Goal: Check status: Check status

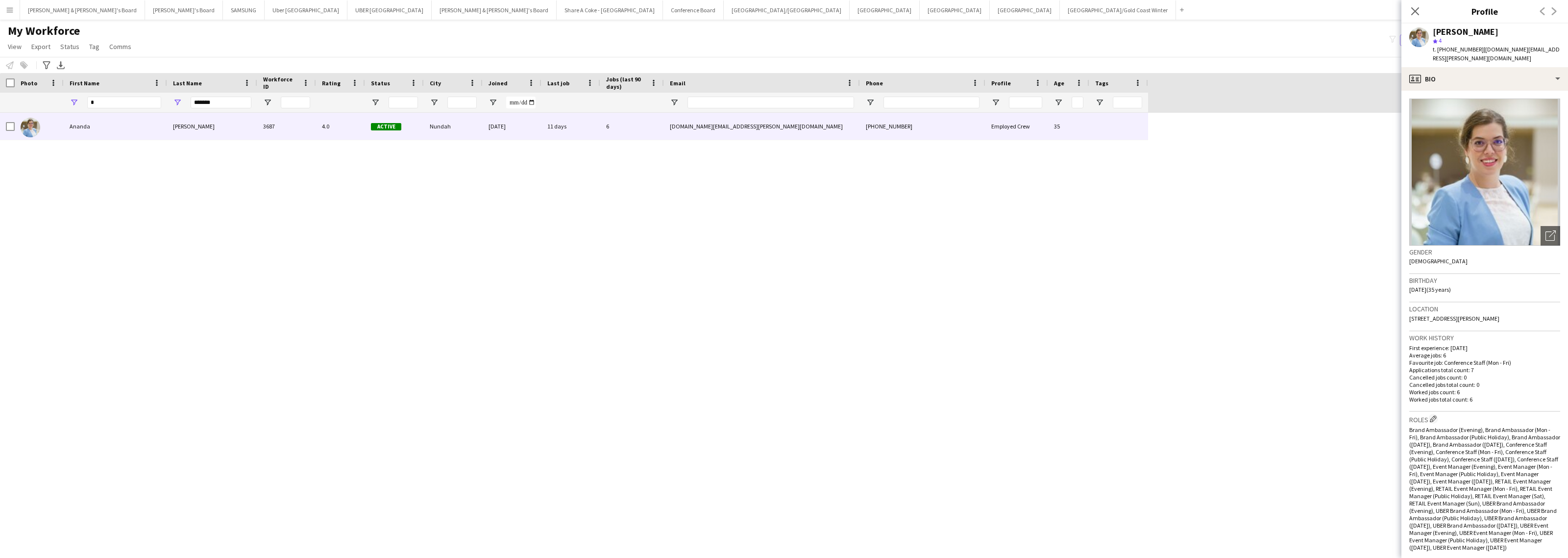
click at [9, 6] on app-icon "Menu" at bounding box center [10, 10] width 8 height 8
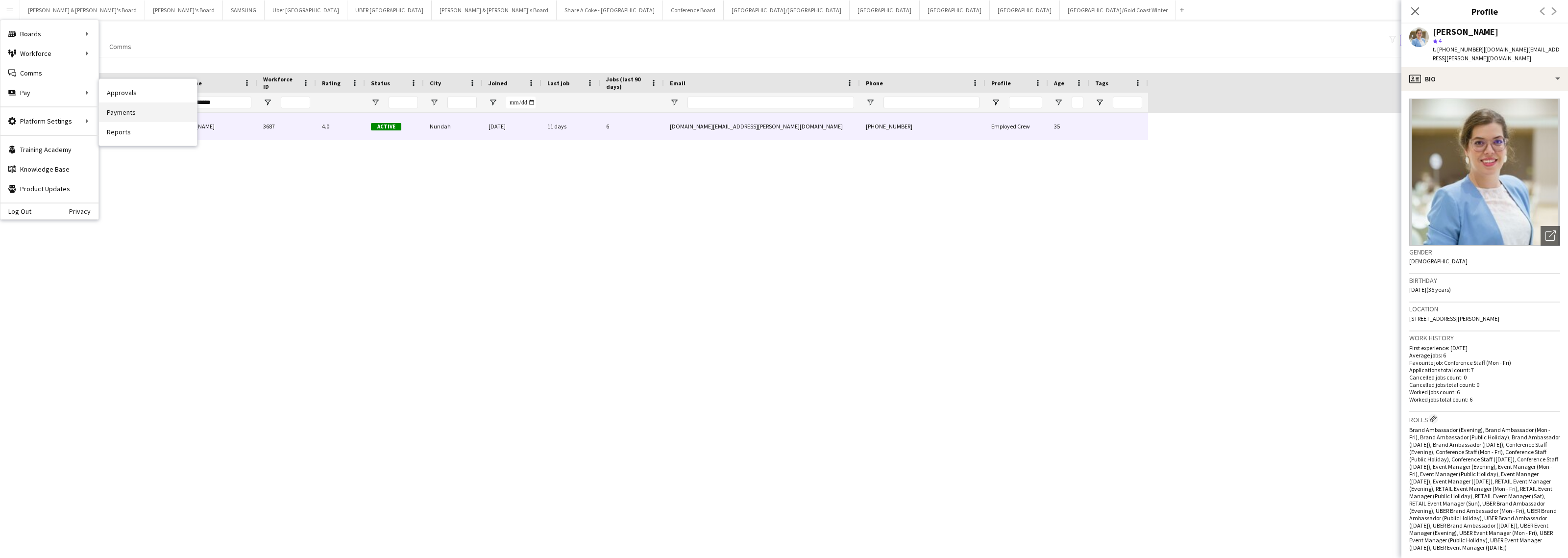
click at [147, 108] on link "Payments" at bounding box center [149, 112] width 98 height 19
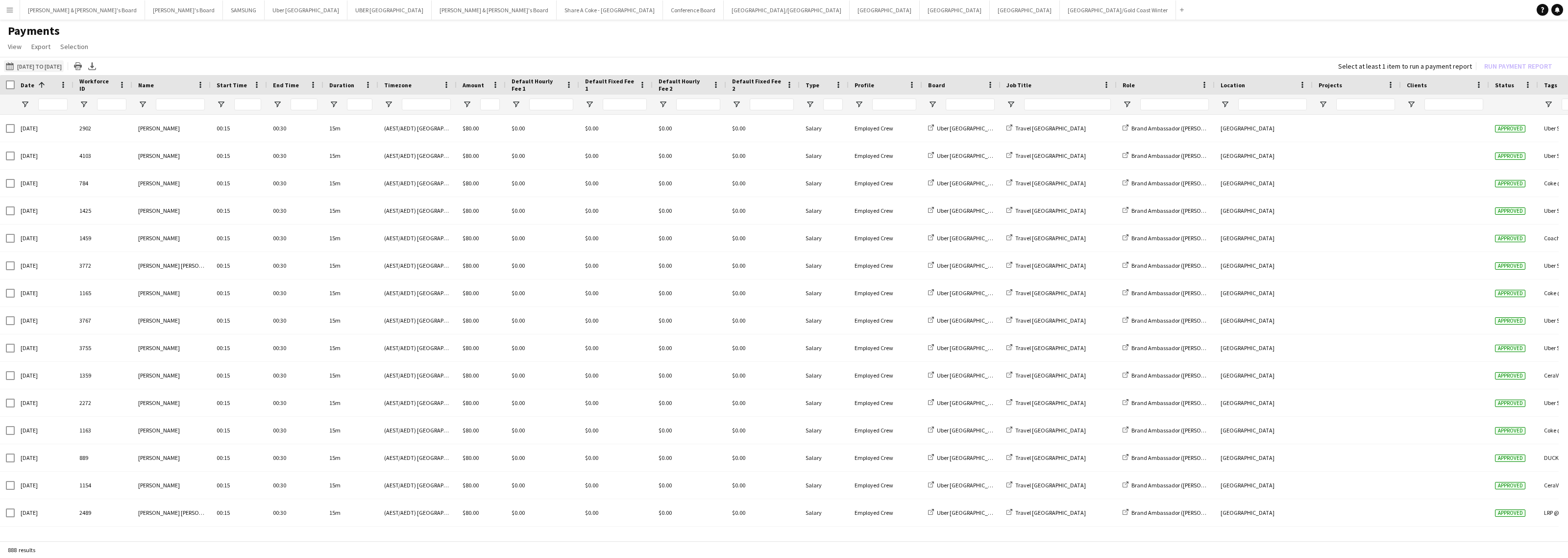
click at [64, 67] on button "[DATE] to [DATE] [DATE] to [DATE]" at bounding box center [34, 66] width 60 height 12
click at [66, 149] on button "1" at bounding box center [63, 154] width 13 height 13
click at [97, 181] on span "18" at bounding box center [102, 181] width 12 height 12
click at [125, 222] on button "Apply" at bounding box center [133, 226] width 37 height 19
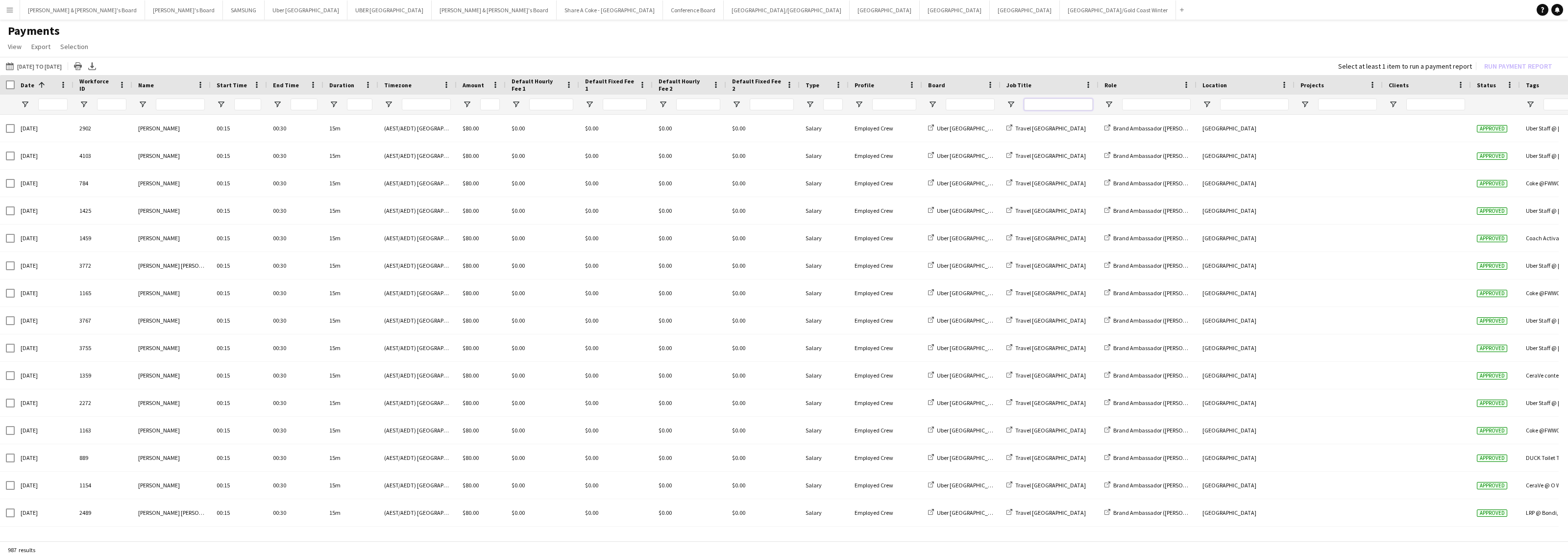
click at [1052, 102] on input "Job Title Filter Input" at bounding box center [1058, 104] width 69 height 12
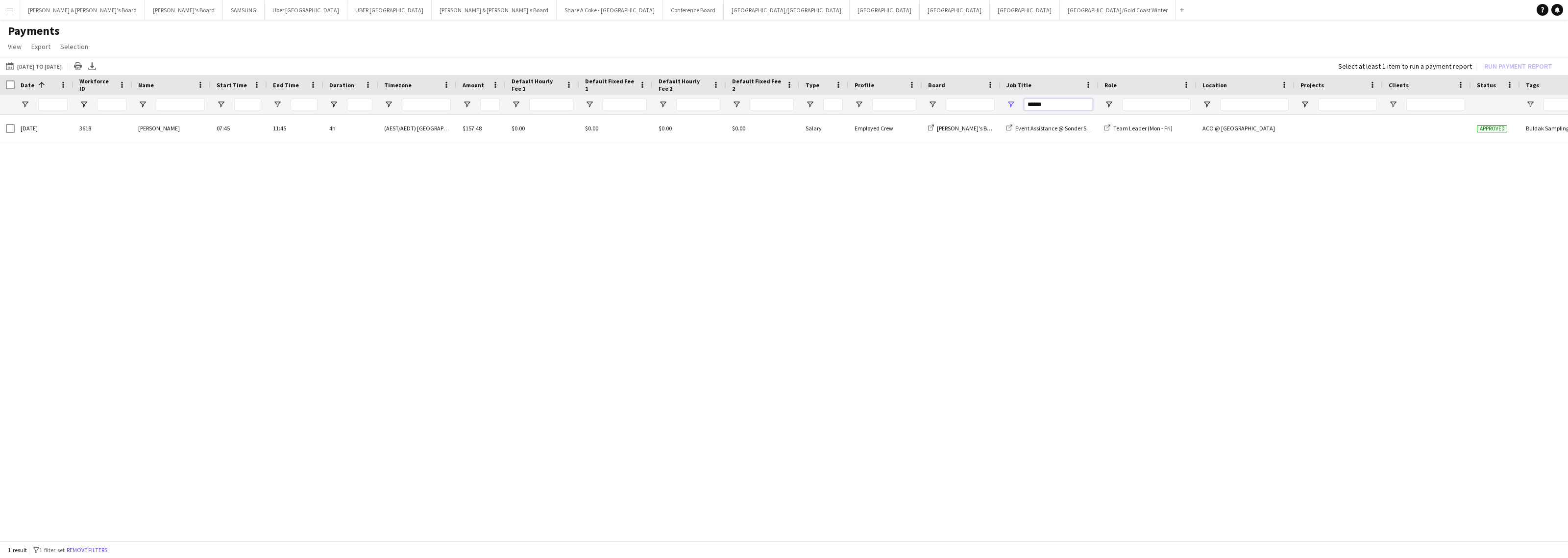
type input "******"
